Goal: Transaction & Acquisition: Obtain resource

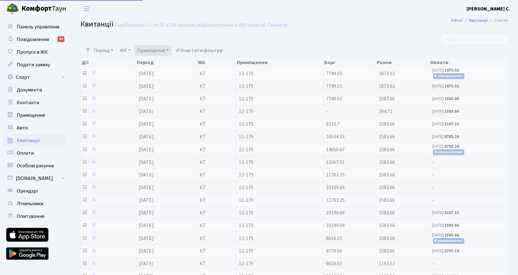
select select "250"
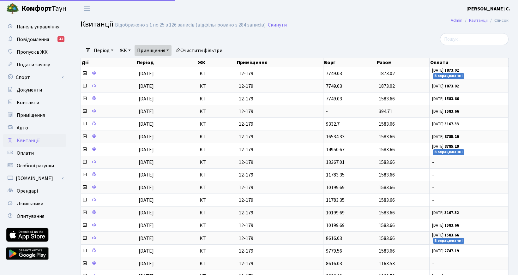
select select "25"
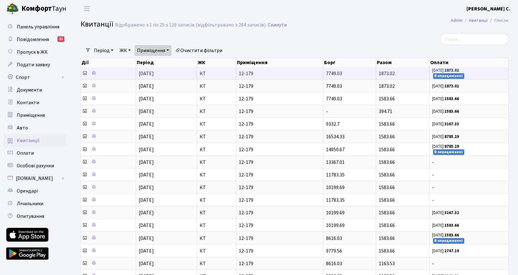
click at [441, 72] on small "[DATE]: 1873.02" at bounding box center [445, 71] width 27 height 6
click at [85, 73] on icon at bounding box center [84, 73] width 5 height 5
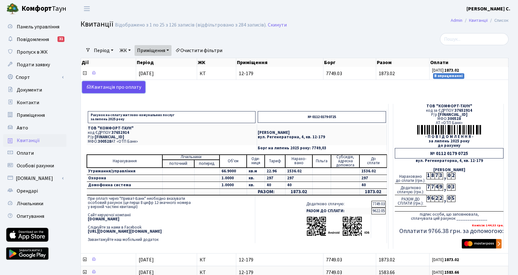
click at [130, 86] on link "Kвитанція про оплату" at bounding box center [113, 87] width 63 height 12
